Goal: Ask a question: Seek information or help from site administrators or community

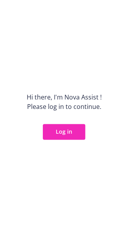
click at [63, 130] on button "Log in" at bounding box center [64, 132] width 42 height 16
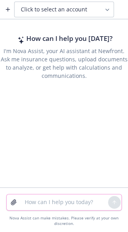
click at [52, 201] on textarea at bounding box center [64, 202] width 88 height 16
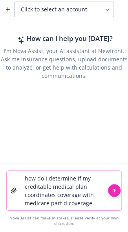
type textarea "how do I determine if my creditable medical plan coordinates coverage with medi…"
click at [115, 190] on icon "submit" at bounding box center [114, 190] width 3 height 2
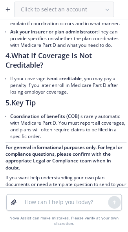
scroll to position [300, 0]
